Goal: Task Accomplishment & Management: Complete application form

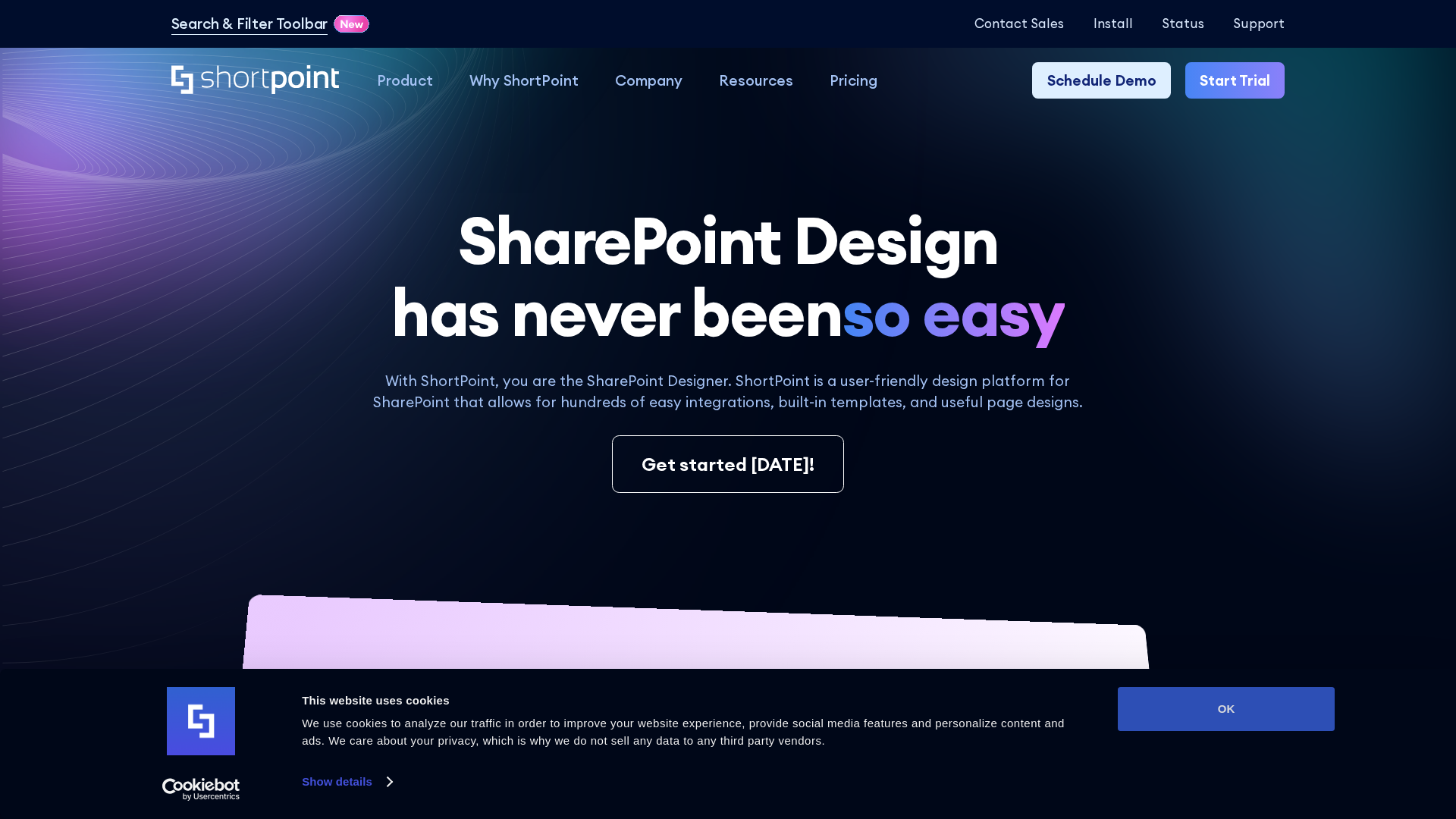
click at [1227, 709] on button "OK" at bounding box center [1227, 708] width 217 height 44
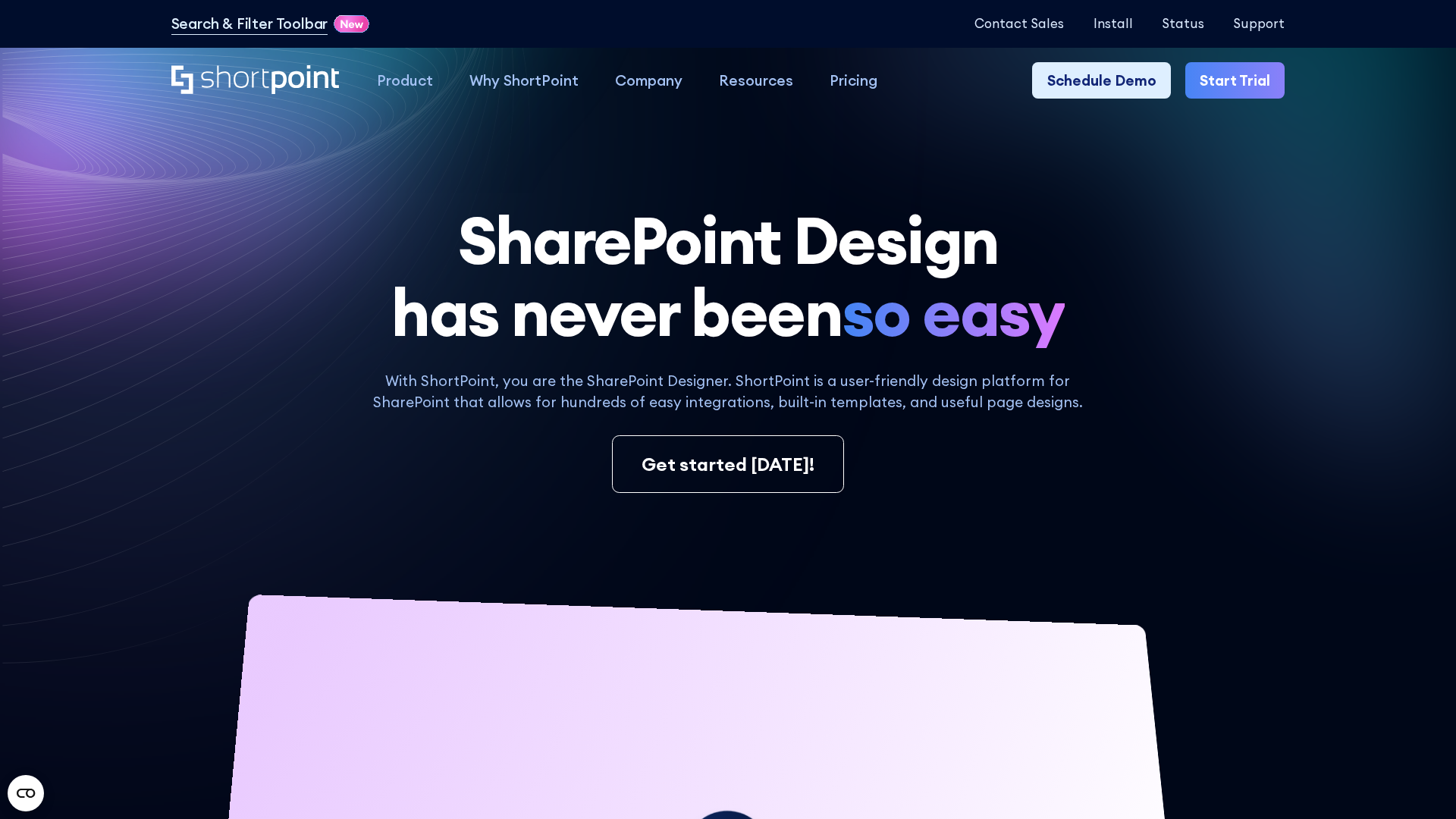
click at [1236, 80] on link "Start Trial" at bounding box center [1235, 80] width 99 height 36
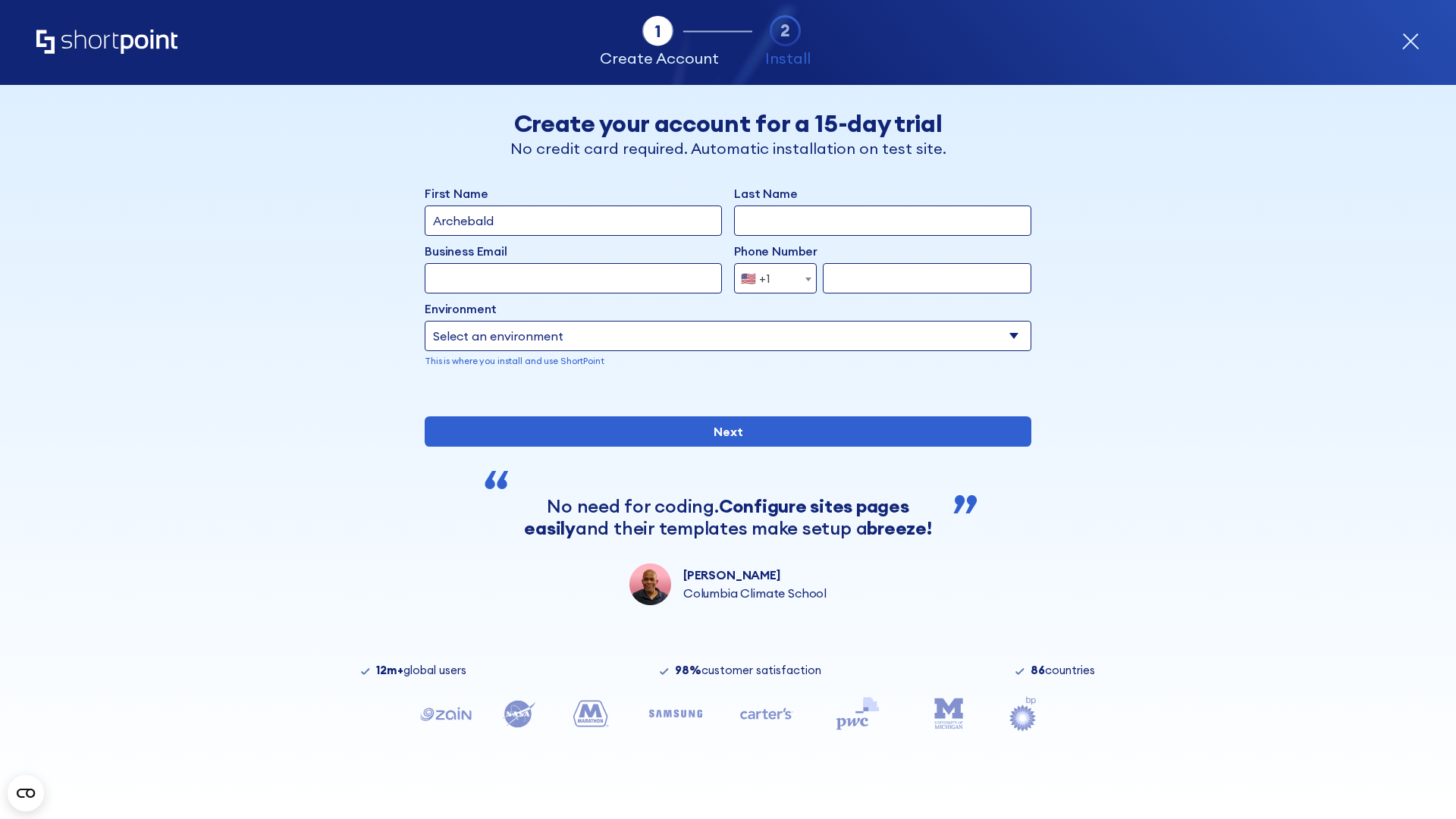
type input "Archebald"
type input "Berkuskv"
type input "2125556789"
select select "Microsoft 365"
type input "2125556789"
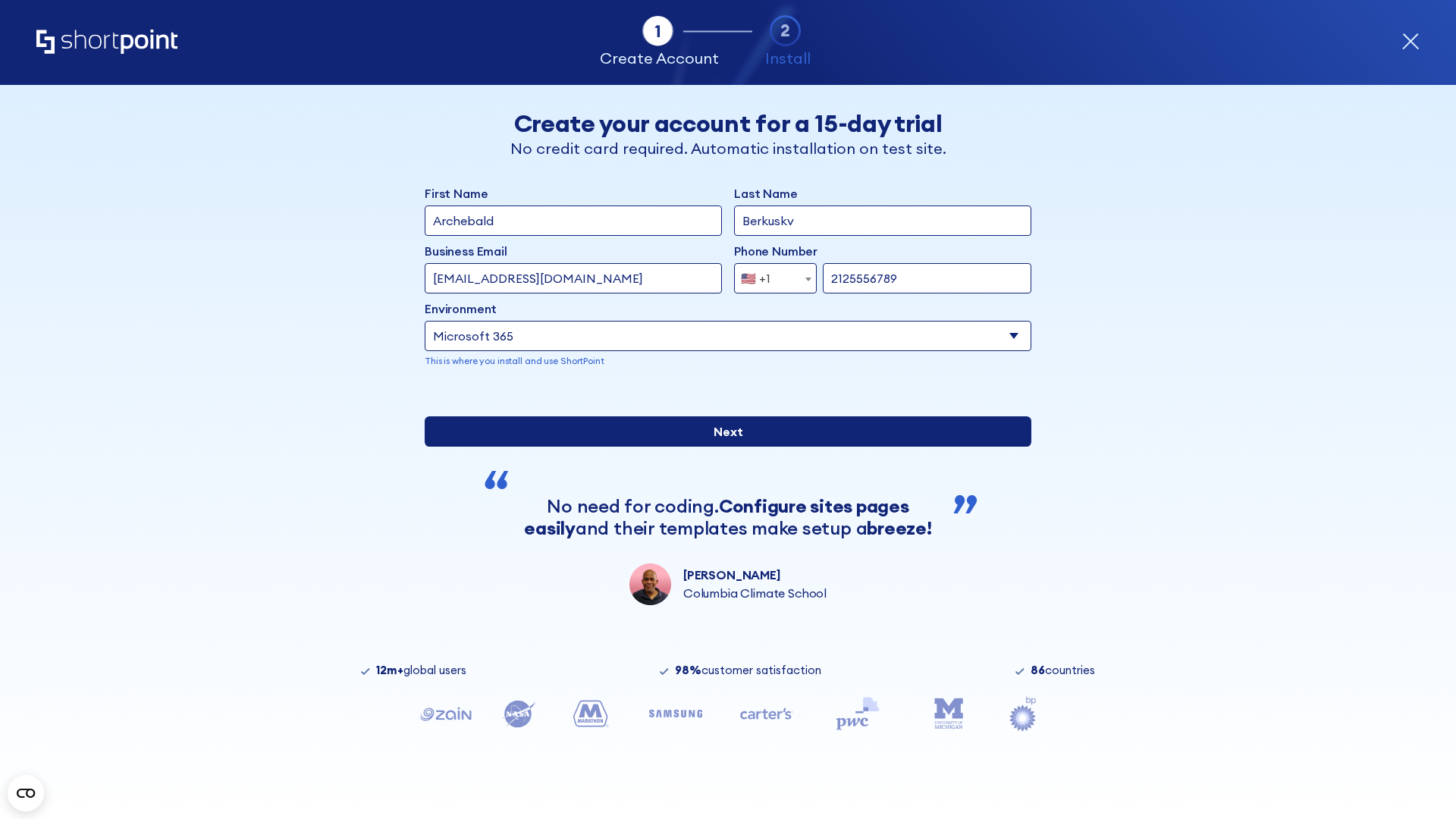
click at [728, 447] on input "Next" at bounding box center [728, 431] width 607 height 31
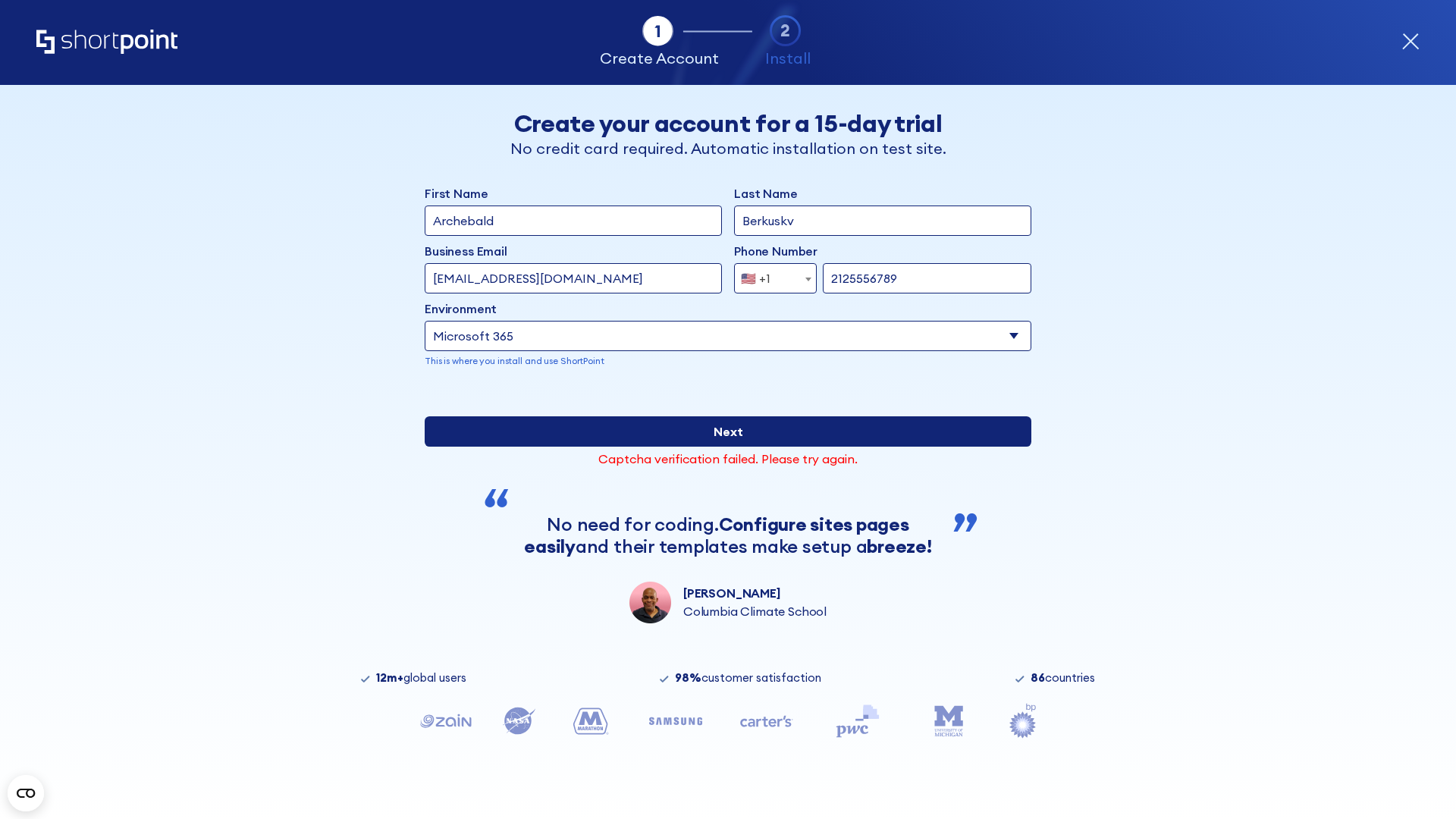
drag, startPoint x: 728, startPoint y: 482, endPoint x: 471, endPoint y: 592, distance: 279.6
click at [728, 447] on input "Next" at bounding box center [728, 431] width 607 height 31
type input "testEmail@yahoo.co.in"
drag, startPoint x: 728, startPoint y: 482, endPoint x: 764, endPoint y: 538, distance: 66.6
click at [728, 447] on input "Next" at bounding box center [728, 431] width 607 height 31
